Goal: Find specific page/section: Find specific page/section

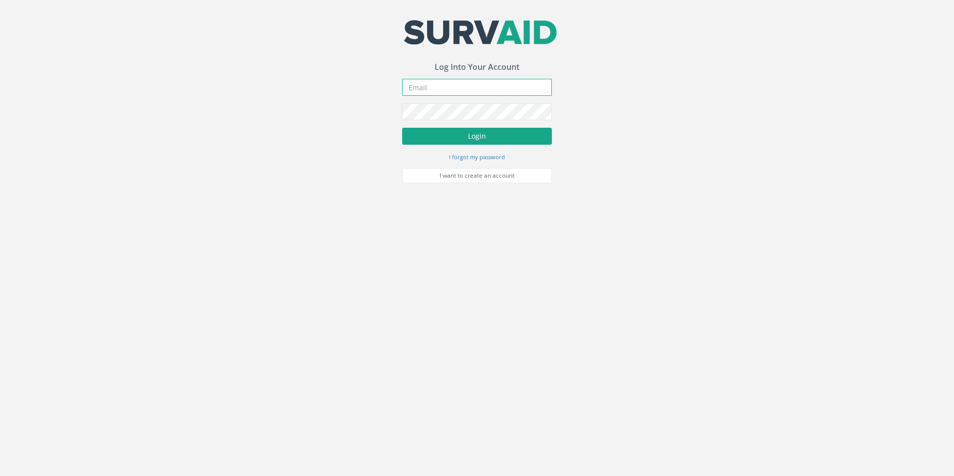
type input "[EMAIL_ADDRESS][DOMAIN_NAME]"
click at [463, 139] on button "Login" at bounding box center [477, 136] width 150 height 17
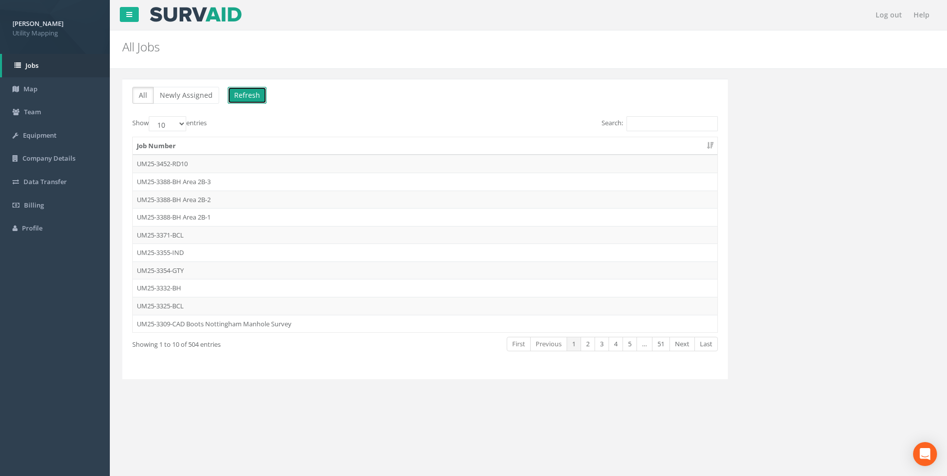
click at [249, 98] on button "Refresh" at bounding box center [247, 95] width 39 height 17
click at [585, 346] on link "2" at bounding box center [587, 344] width 14 height 14
click at [600, 346] on link "3" at bounding box center [601, 344] width 14 height 14
click at [612, 346] on link "4" at bounding box center [615, 344] width 14 height 14
click at [176, 305] on td "UM25-2241-BCC" at bounding box center [425, 306] width 584 height 18
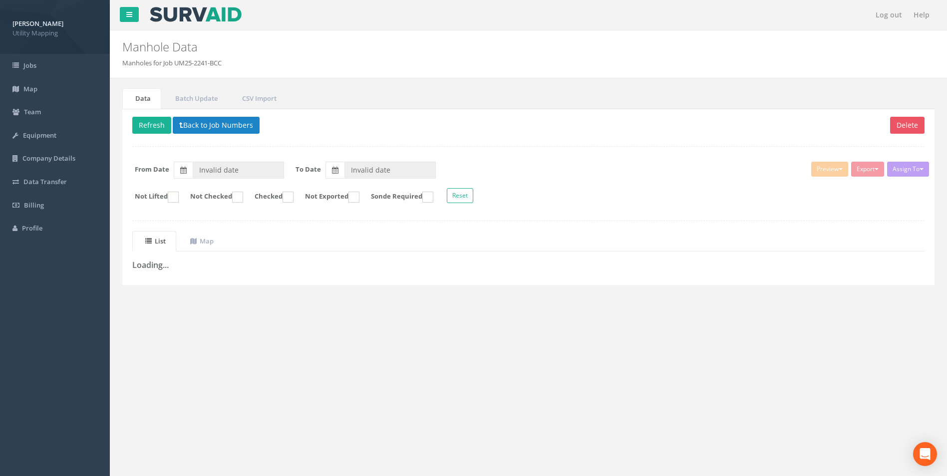
type input "[DATE]"
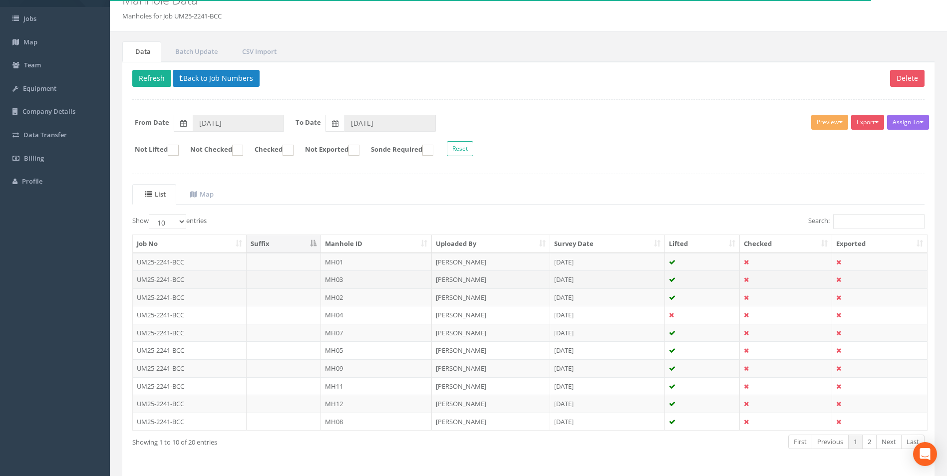
scroll to position [80, 0]
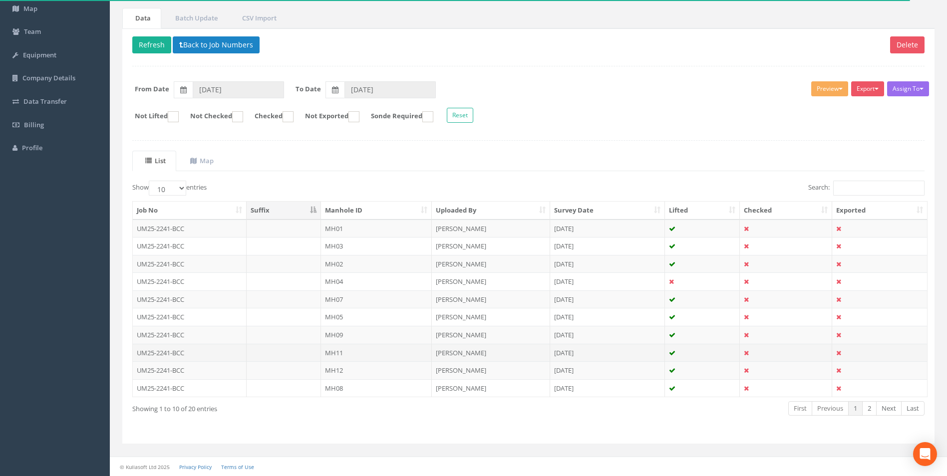
click at [343, 354] on td "MH11" at bounding box center [376, 353] width 111 height 18
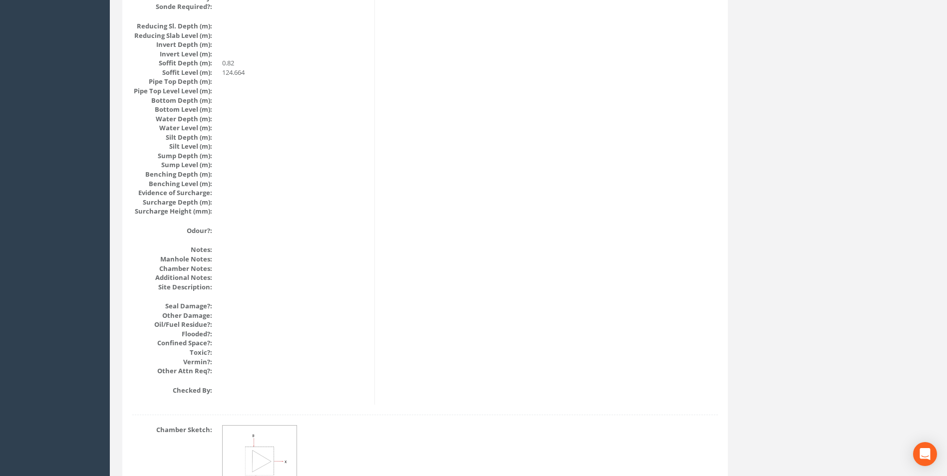
scroll to position [863, 0]
